Goal: Navigation & Orientation: Find specific page/section

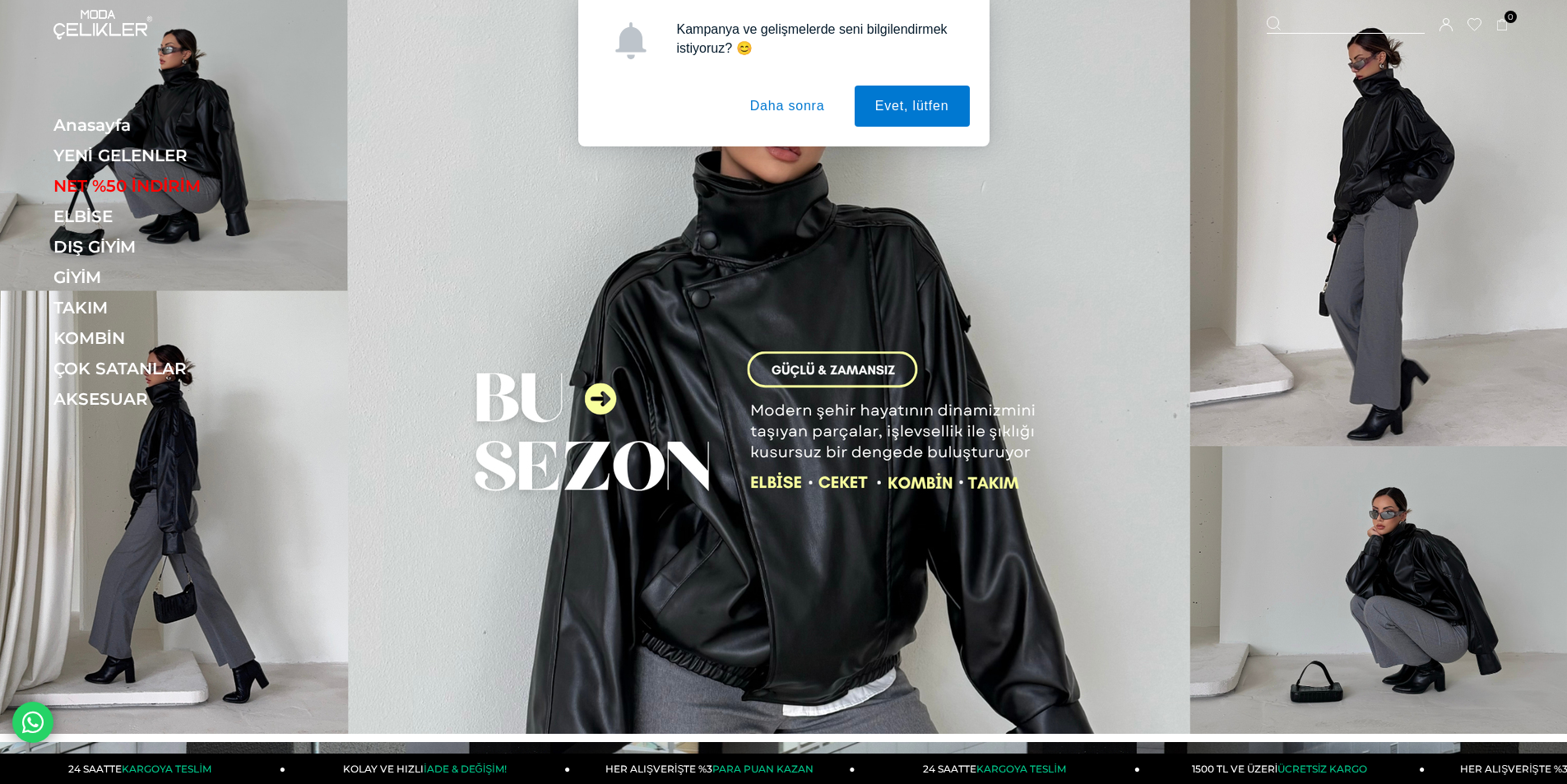
click at [815, 118] on button "Daha sonra" at bounding box center [788, 106] width 116 height 41
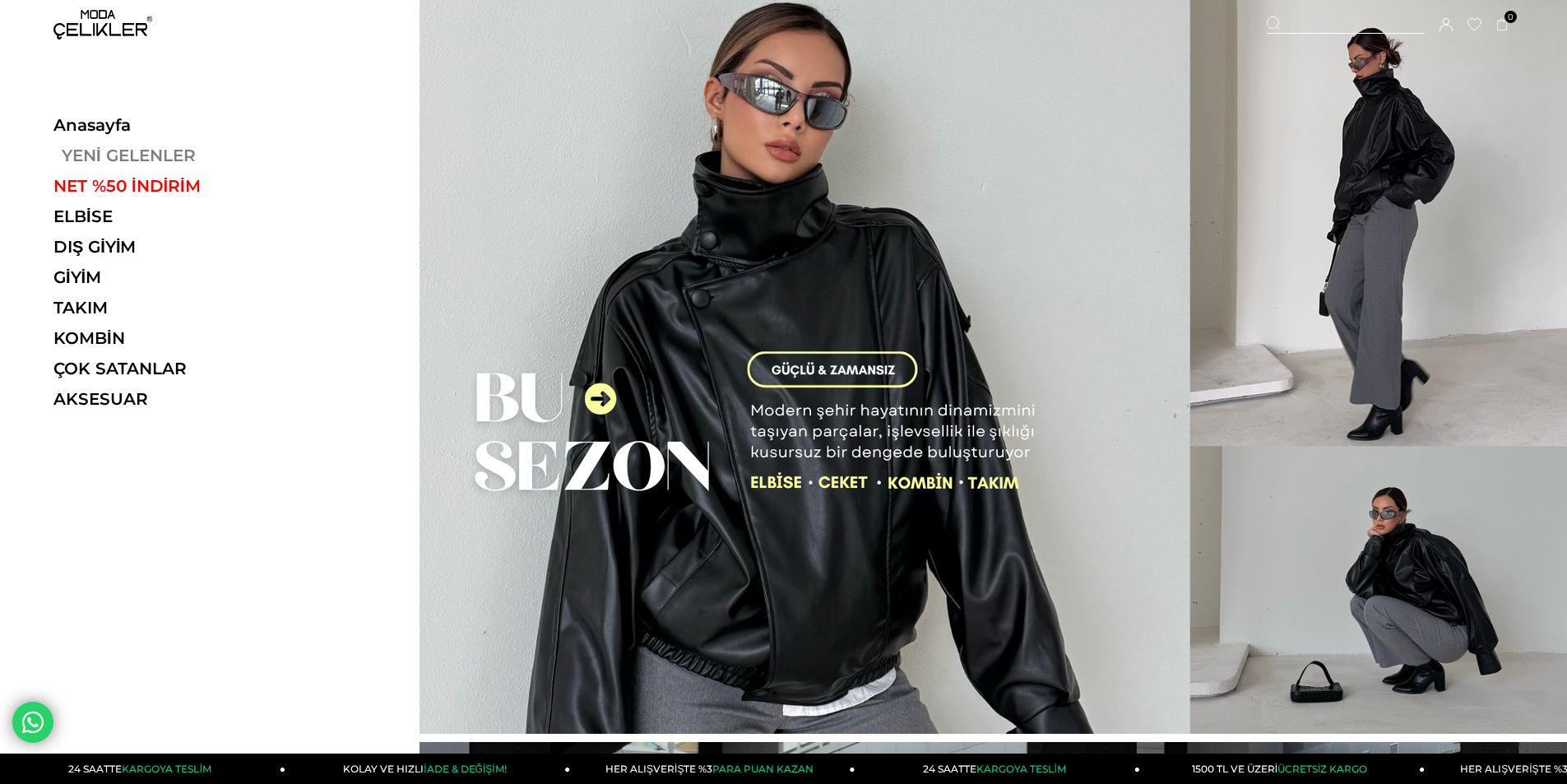
click at [104, 159] on link "YENİ GELENLER" at bounding box center [166, 156] width 226 height 20
click at [126, 148] on link "YENİ GELENLER" at bounding box center [166, 156] width 226 height 20
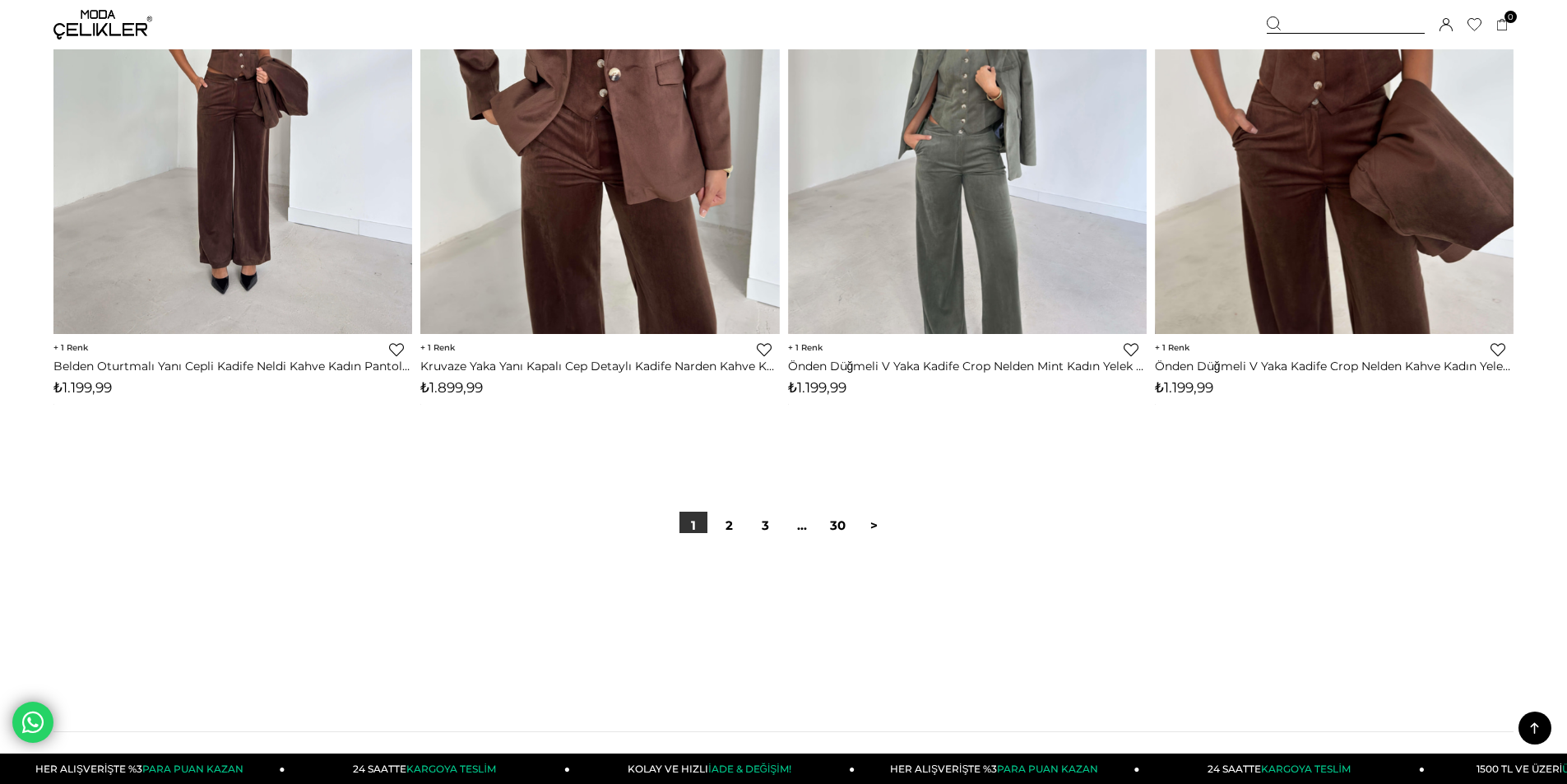
scroll to position [12089, 0]
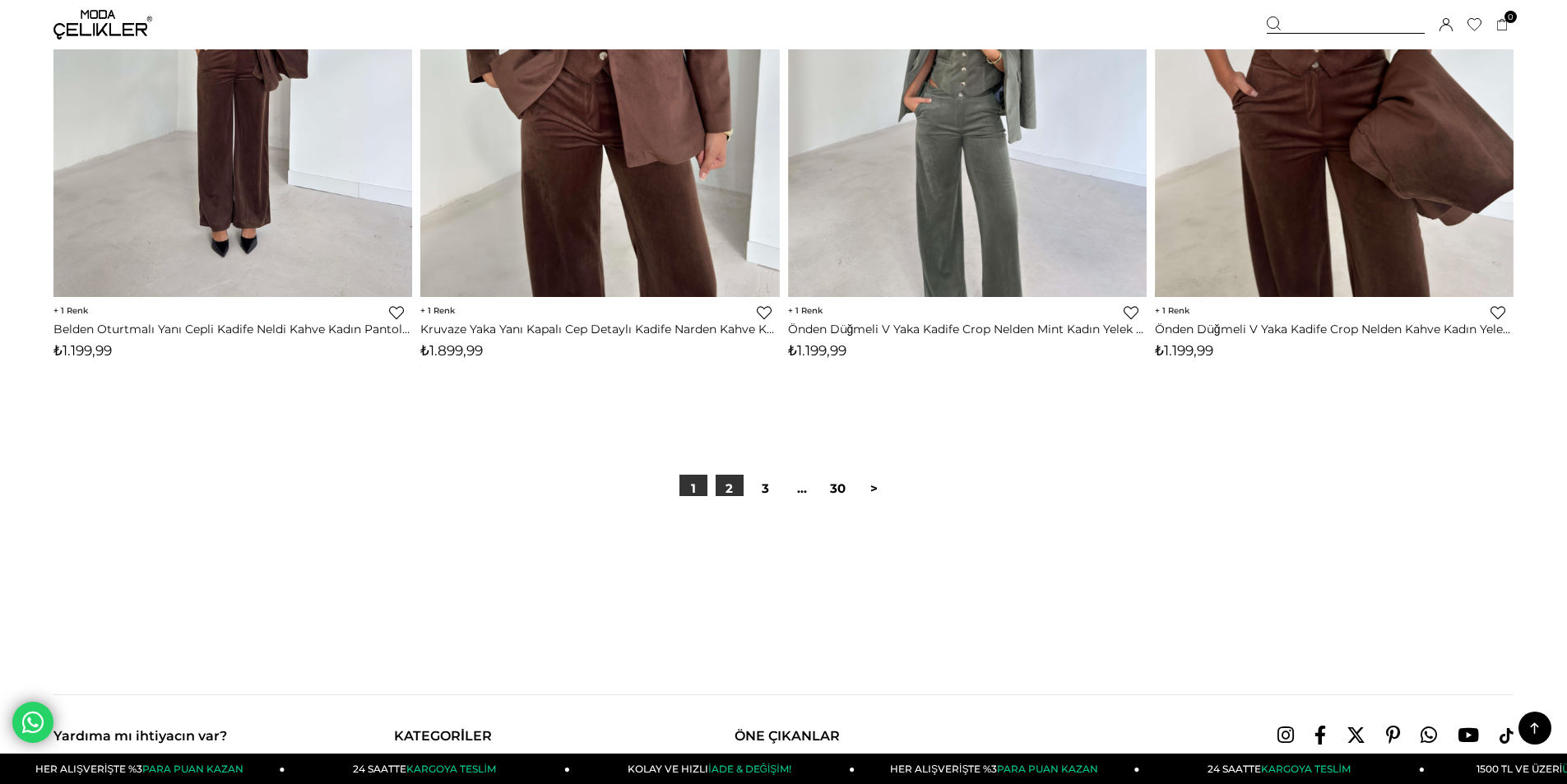
click at [731, 493] on link "2" at bounding box center [730, 488] width 28 height 28
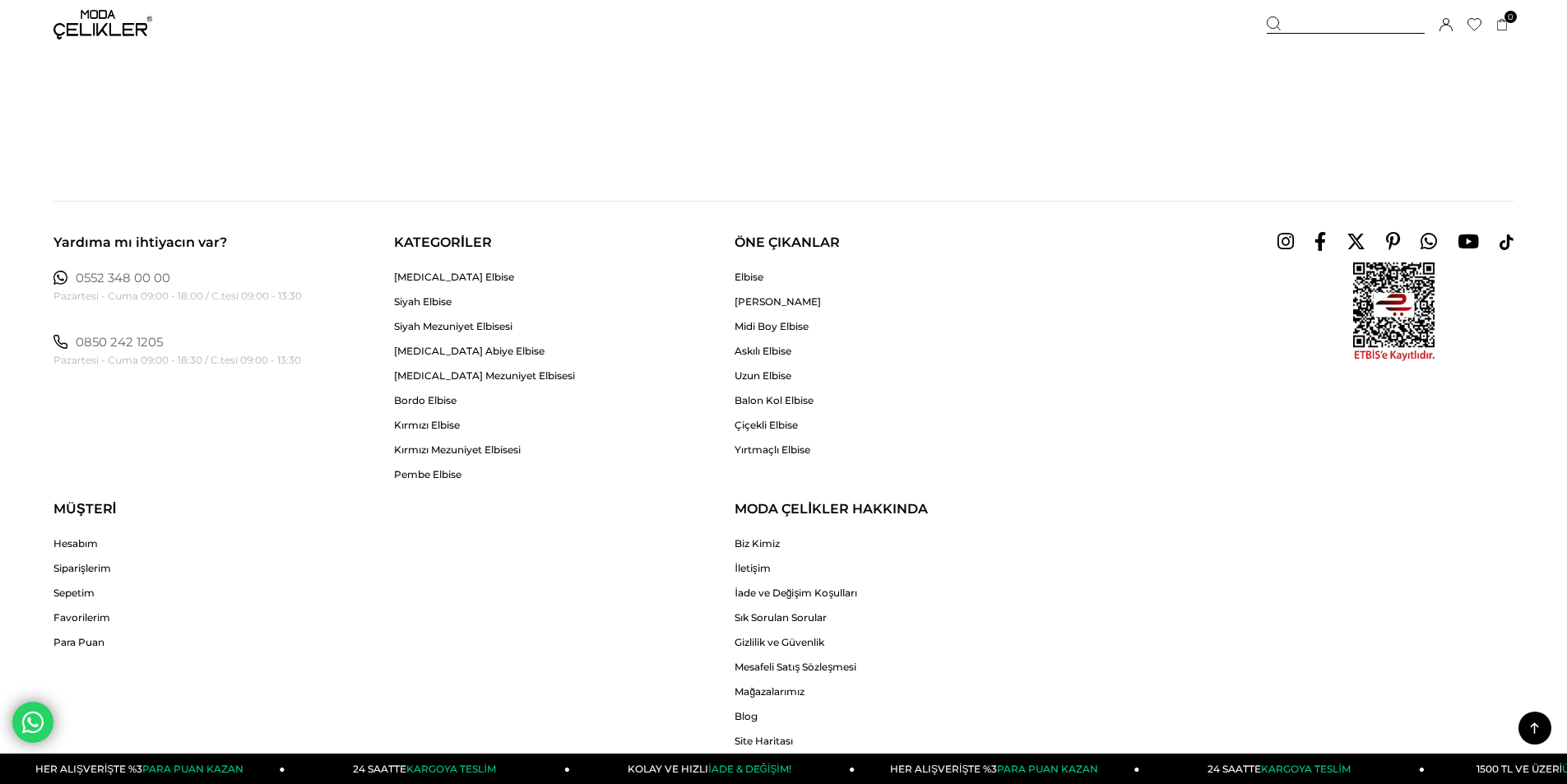
scroll to position [12253, 0]
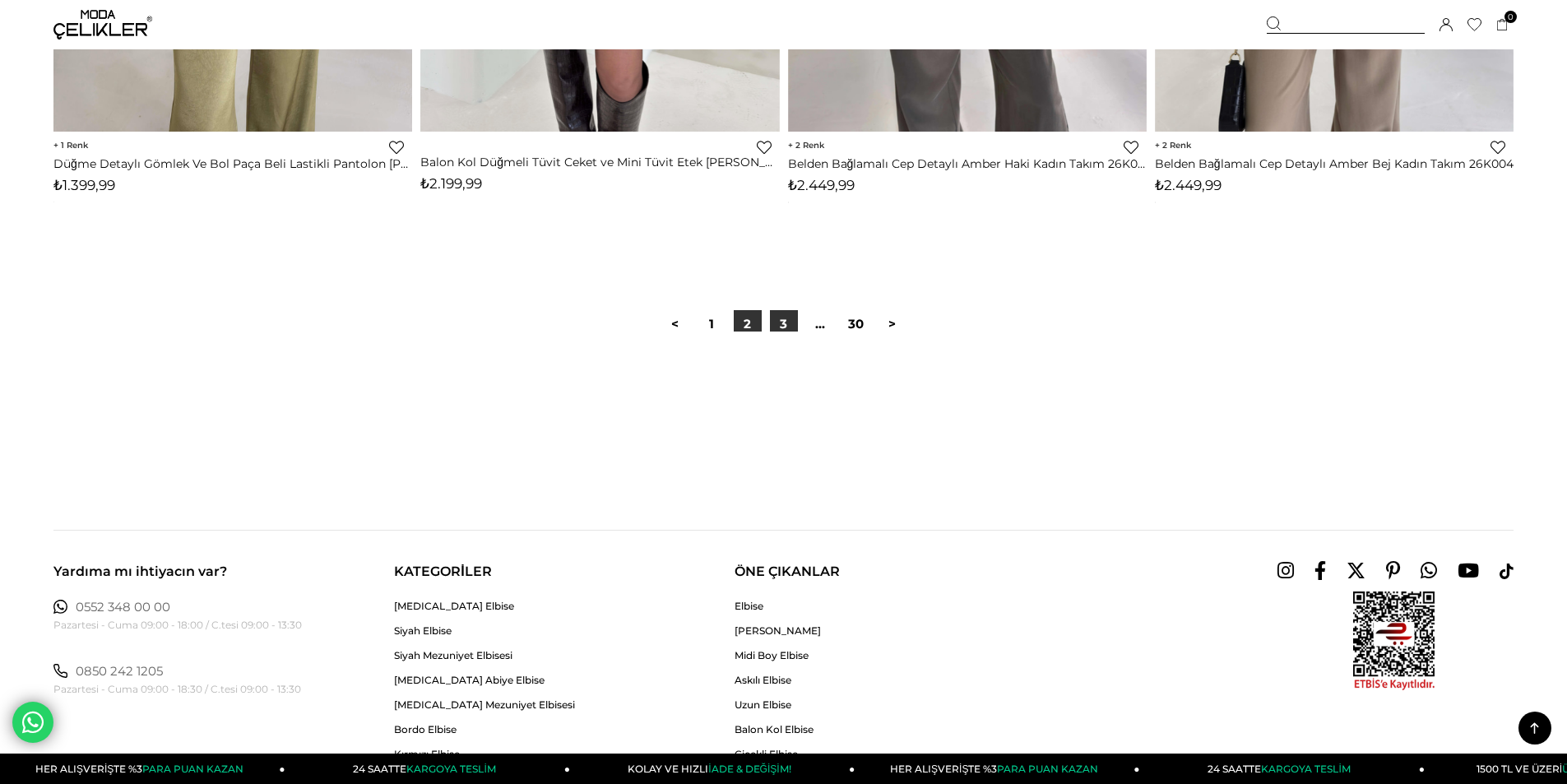
click at [784, 329] on link "3" at bounding box center [784, 324] width 28 height 28
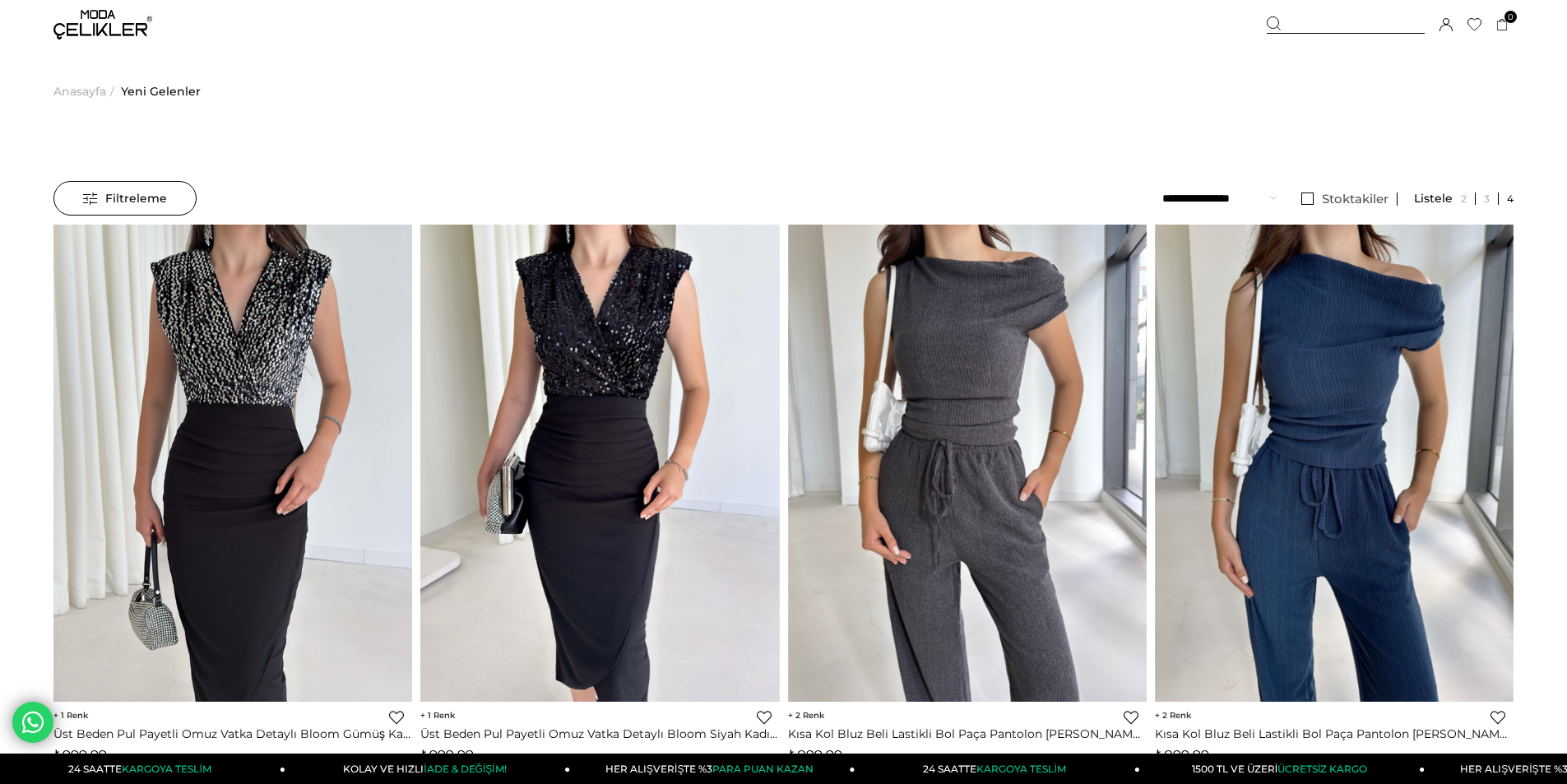
click at [89, 21] on img at bounding box center [103, 25] width 99 height 30
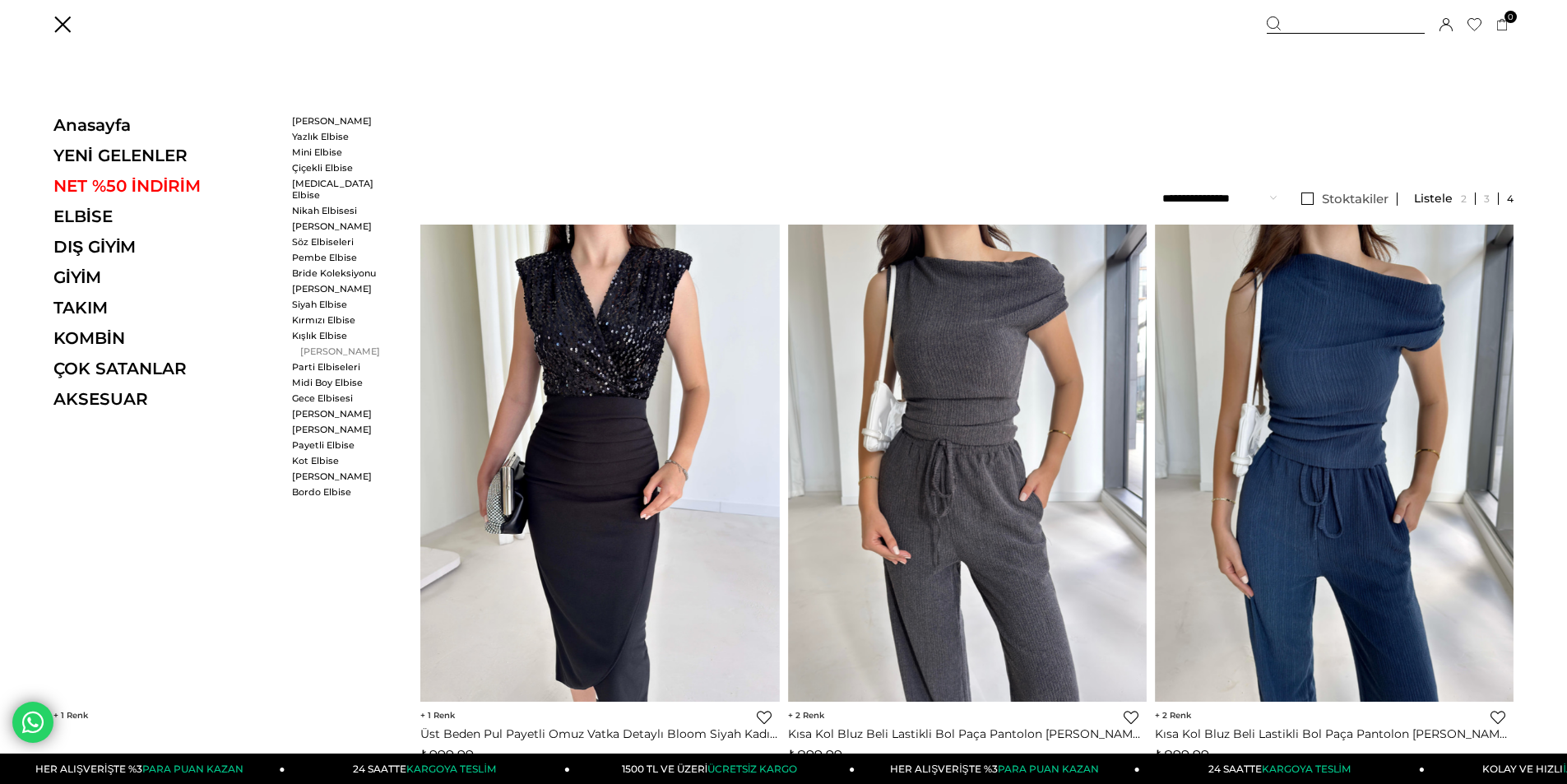
click at [311, 345] on link "[PERSON_NAME]" at bounding box center [340, 351] width 94 height 12
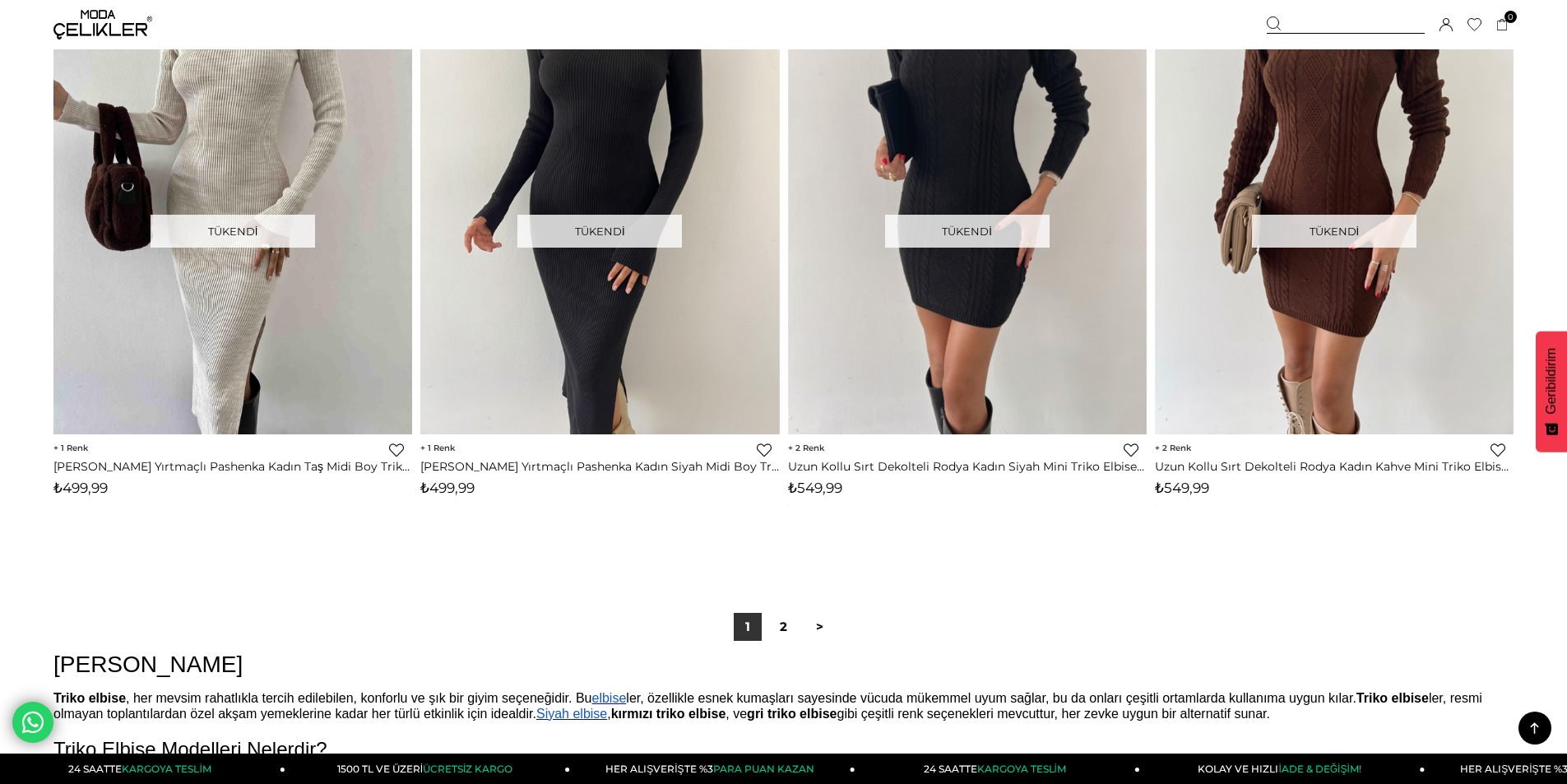
scroll to position [11842, 0]
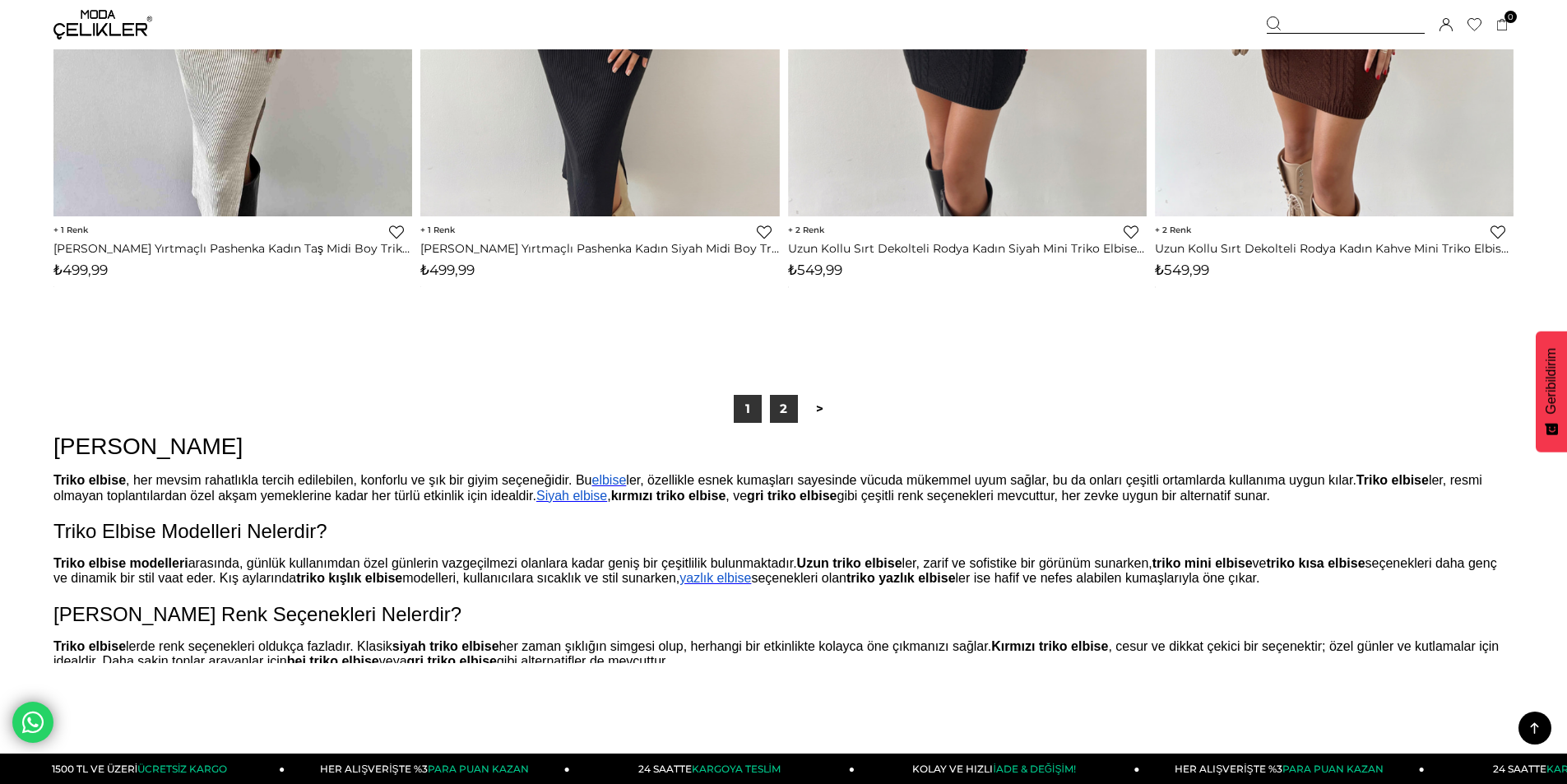
click at [785, 416] on link "2" at bounding box center [784, 409] width 28 height 28
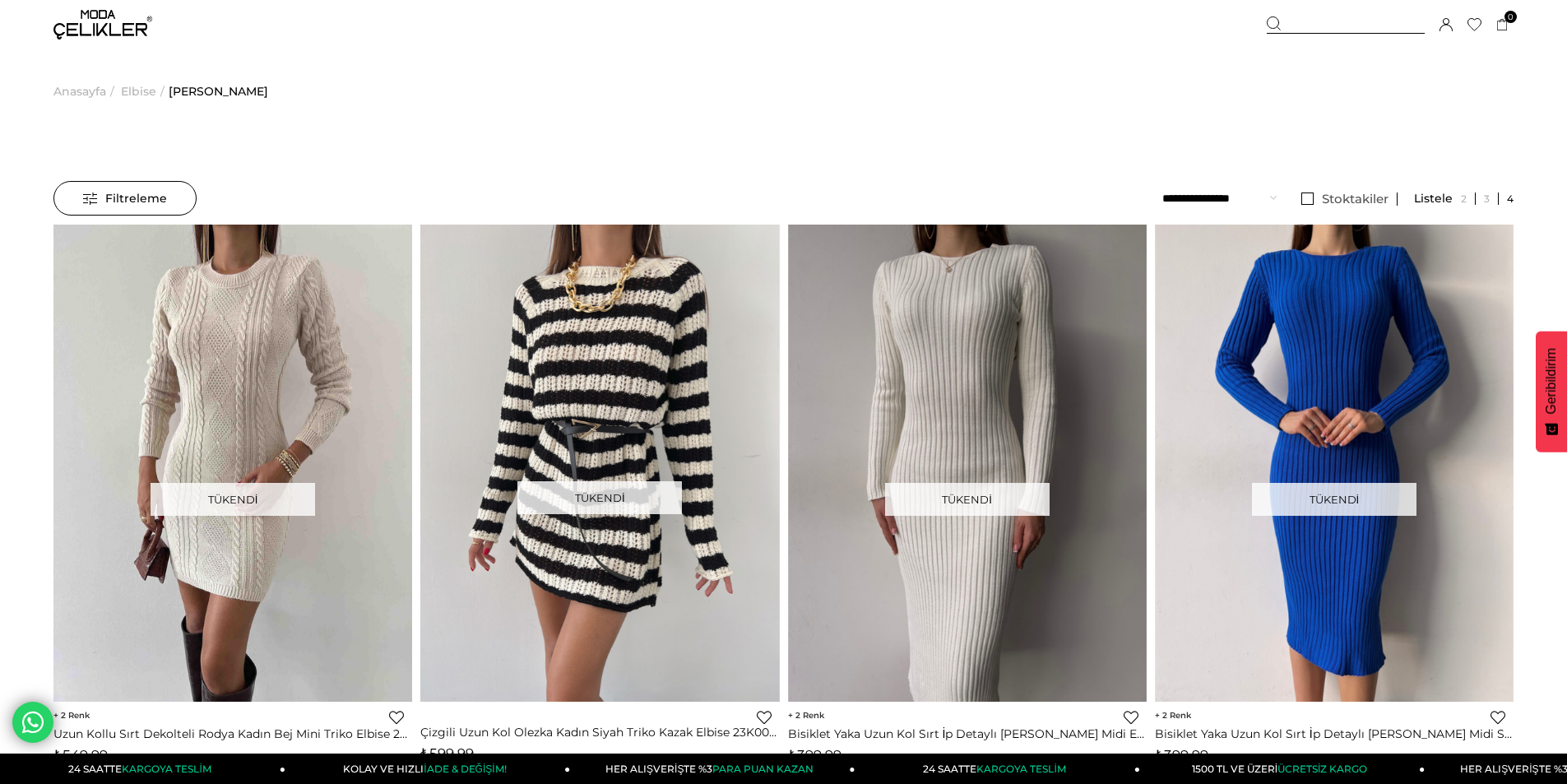
click at [113, 34] on img at bounding box center [103, 25] width 99 height 30
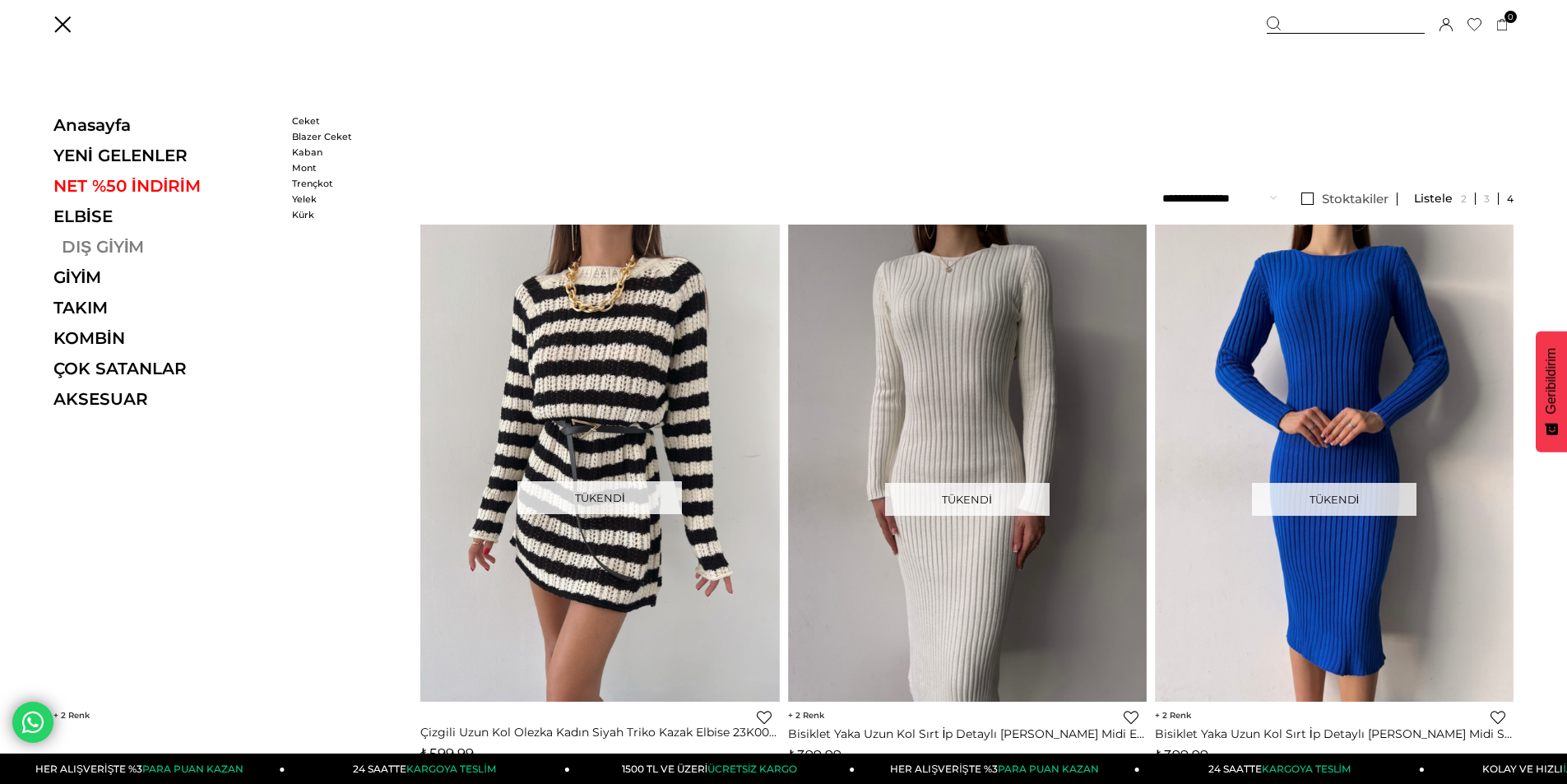
click at [145, 253] on link "DIŞ GİYİM" at bounding box center [166, 247] width 226 height 20
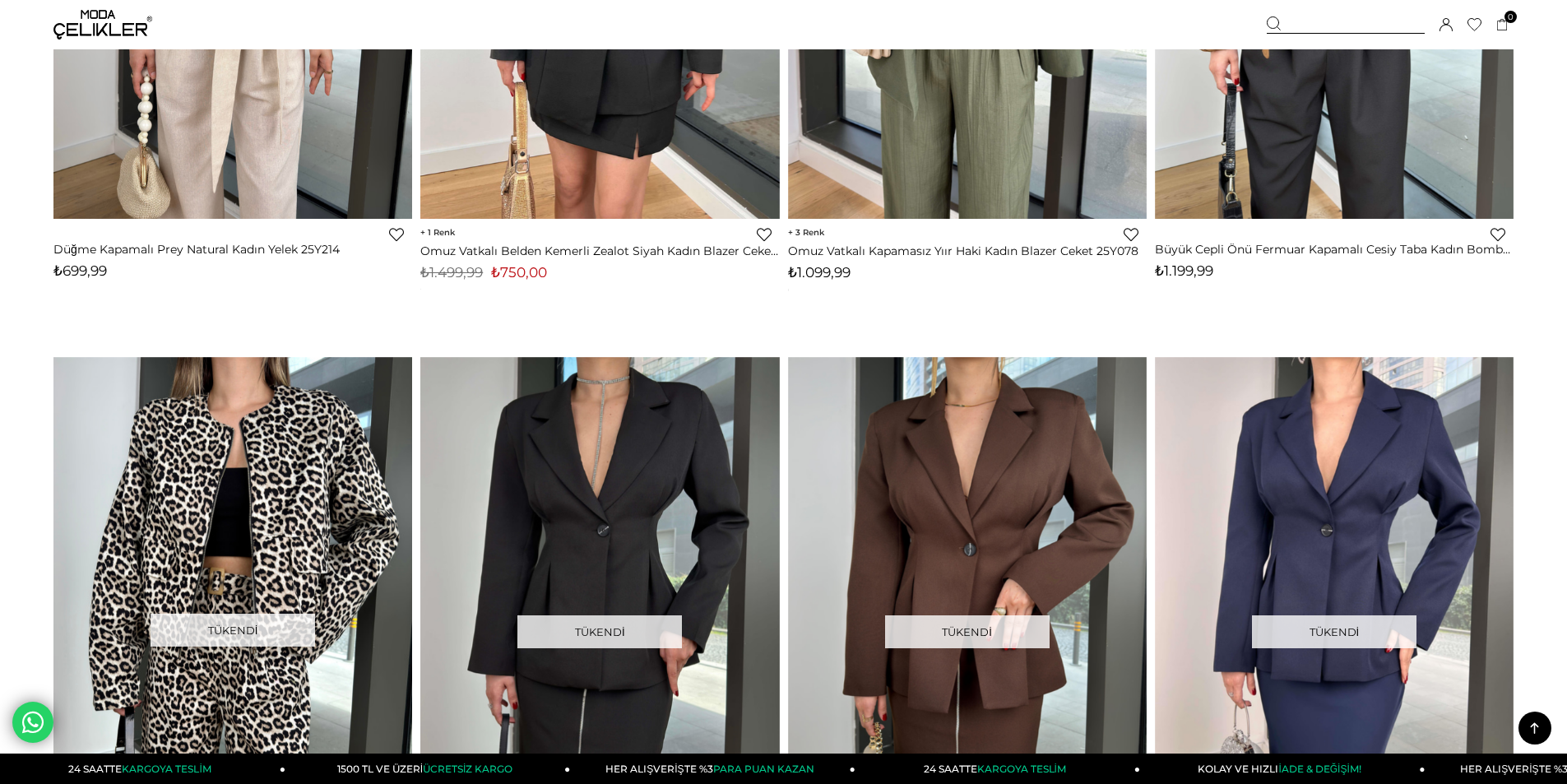
scroll to position [9950, 0]
